Goal: Information Seeking & Learning: Compare options

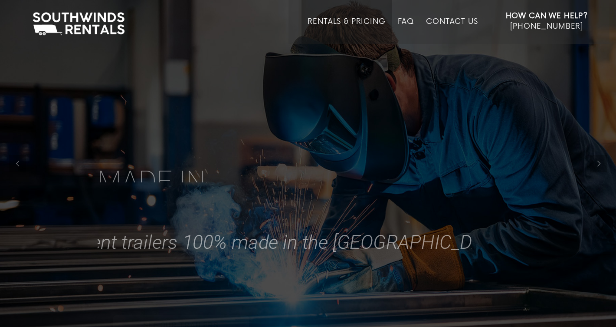
click at [331, 25] on link "Rentals & Pricing" at bounding box center [347, 30] width 78 height 27
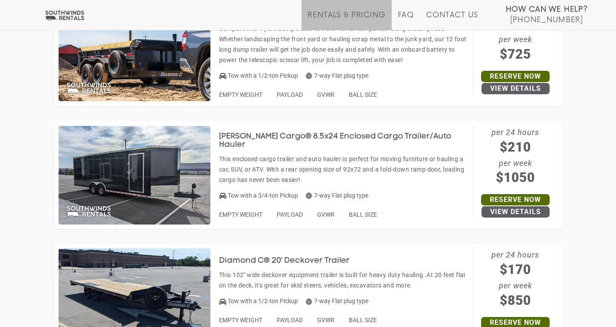
scroll to position [3743, 0]
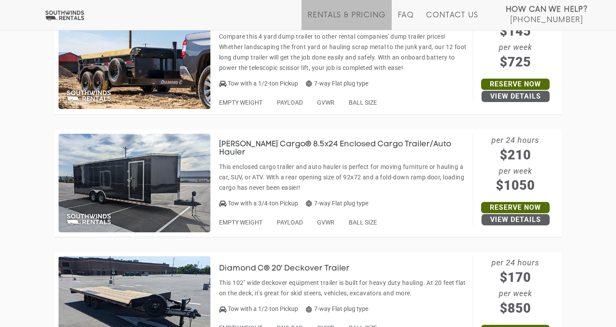
click at [320, 141] on h3 "Wells Cargo® 8.5x24 Enclosed Cargo Trailer/Auto Hauler" at bounding box center [343, 148] width 249 height 17
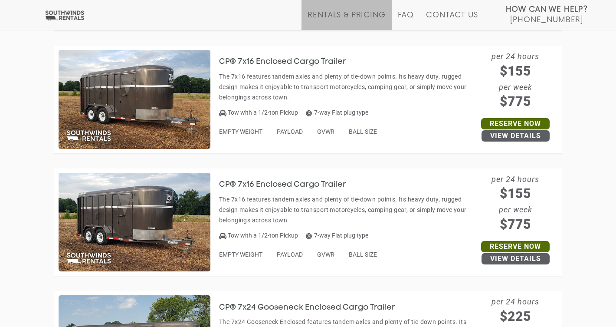
scroll to position [1851, 0]
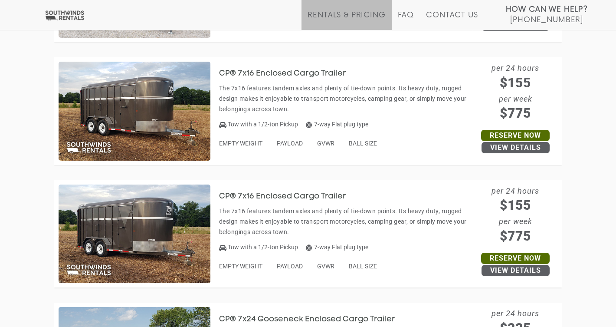
click at [303, 69] on h3 "CP® 7x16 Enclosed Cargo Trailer" at bounding box center [289, 73] width 140 height 9
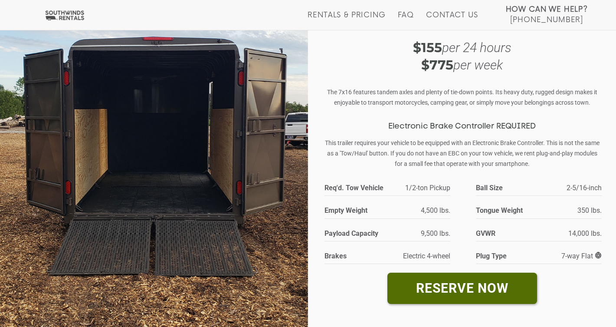
scroll to position [24, 0]
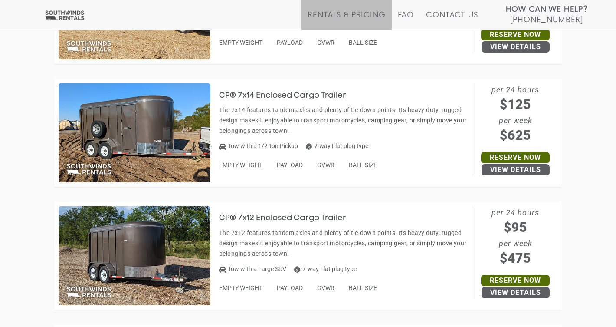
scroll to position [2181, 0]
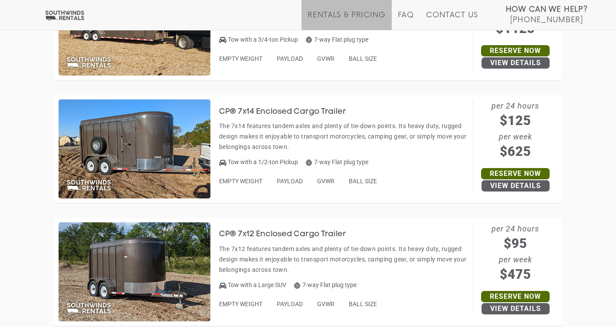
click at [151, 149] on img at bounding box center [135, 148] width 152 height 99
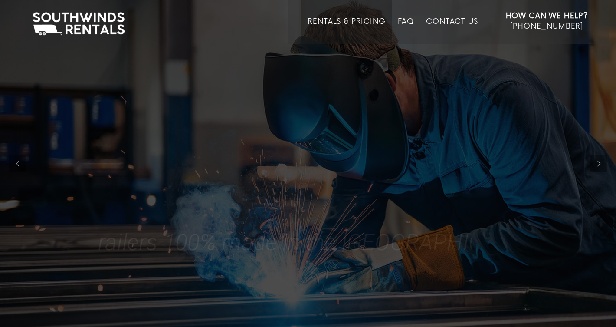
click at [343, 23] on link "Rentals & Pricing" at bounding box center [347, 30] width 78 height 27
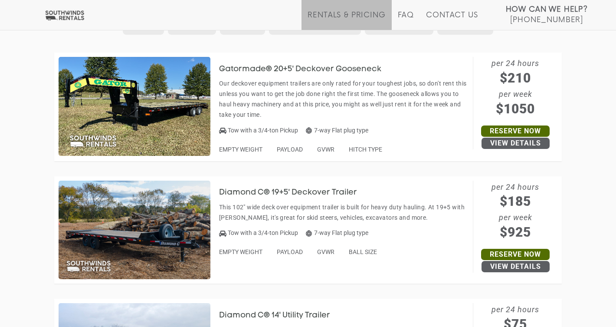
scroll to position [434, 0]
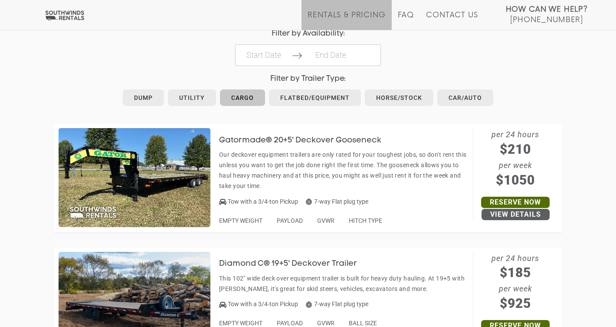
click at [239, 93] on link "Cargo" at bounding box center [242, 97] width 45 height 16
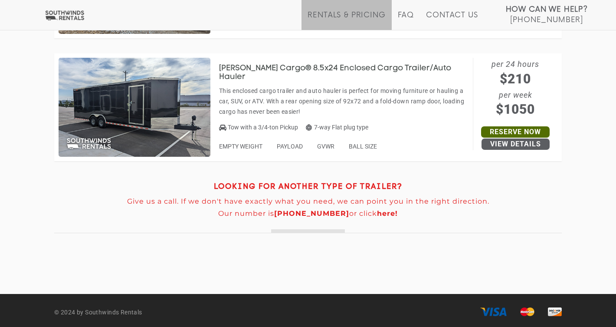
scroll to position [1469, 0]
